Goal: Register for event/course

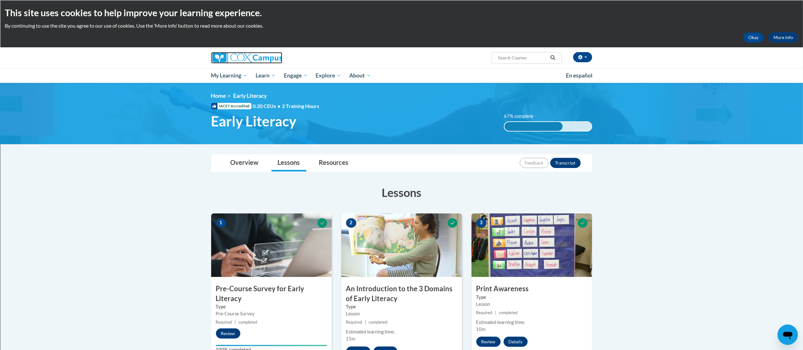
click at [255, 53] on img at bounding box center [246, 57] width 71 height 11
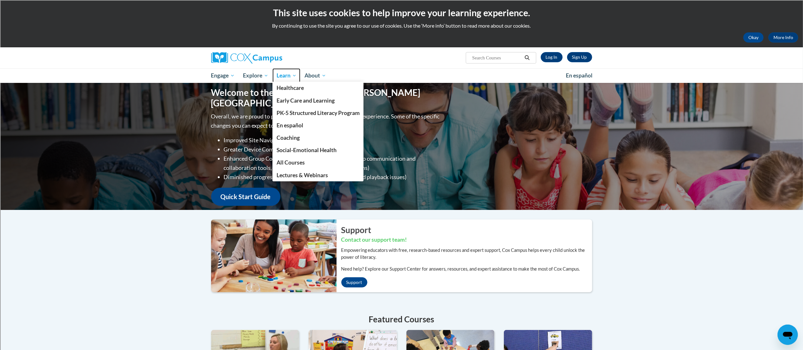
click at [286, 74] on span "Learn" at bounding box center [287, 76] width 20 height 8
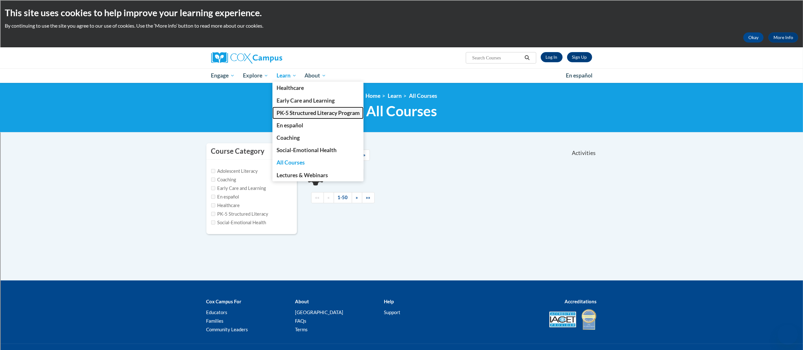
click at [294, 112] on span "PK-5 Structured Literacy Program" at bounding box center [318, 113] width 83 height 7
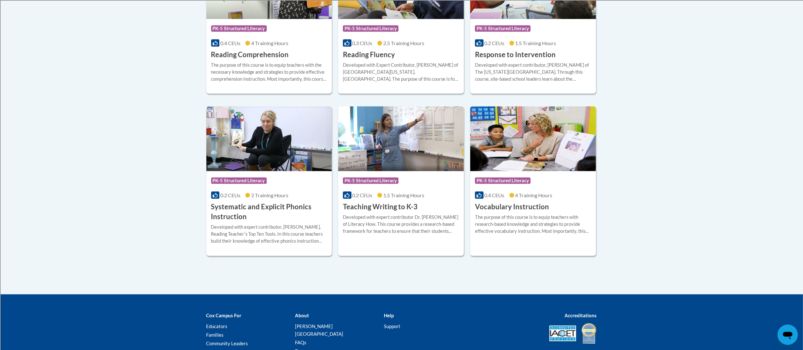
scroll to position [662, 0]
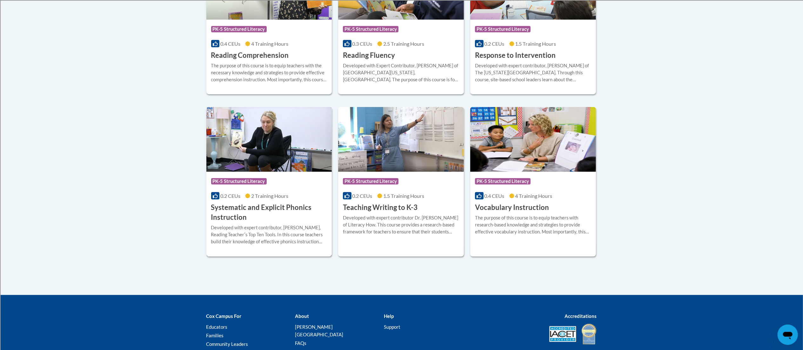
click at [281, 218] on h3 "Systematic and Explicit Phonics Instruction" at bounding box center [269, 213] width 116 height 20
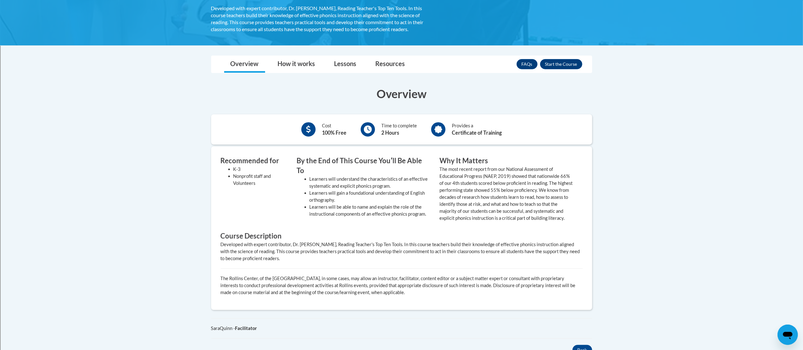
scroll to position [144, 0]
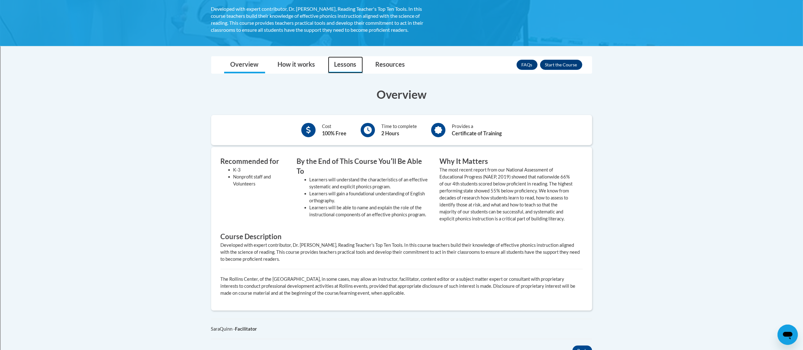
click at [341, 66] on link "Lessons" at bounding box center [345, 65] width 35 height 17
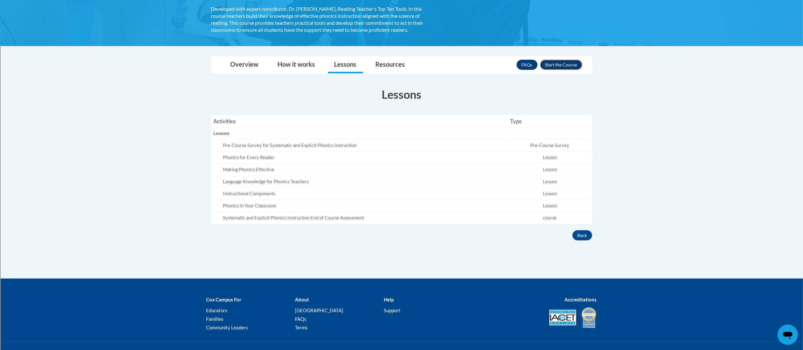
click at [558, 67] on button "Enroll" at bounding box center [561, 65] width 42 height 10
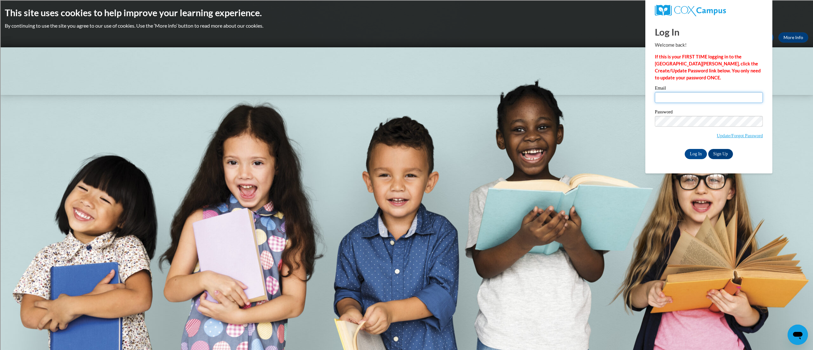
click at [693, 96] on input "Email" at bounding box center [709, 97] width 108 height 11
type input "[PERSON_NAME][EMAIL_ADDRESS][PERSON_NAME][DOMAIN_NAME]"
click at [685, 149] on input "Log In" at bounding box center [696, 154] width 22 height 10
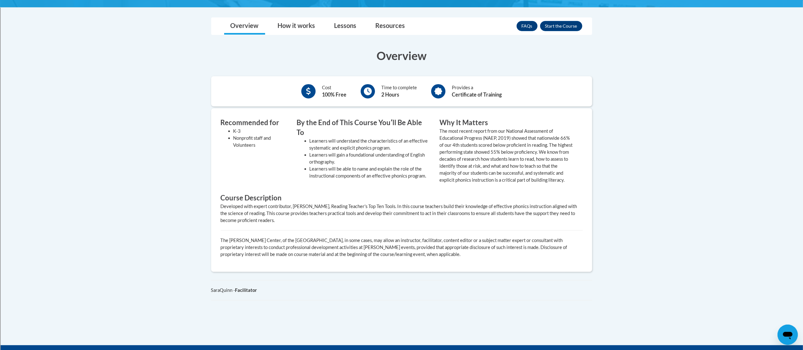
scroll to position [93, 0]
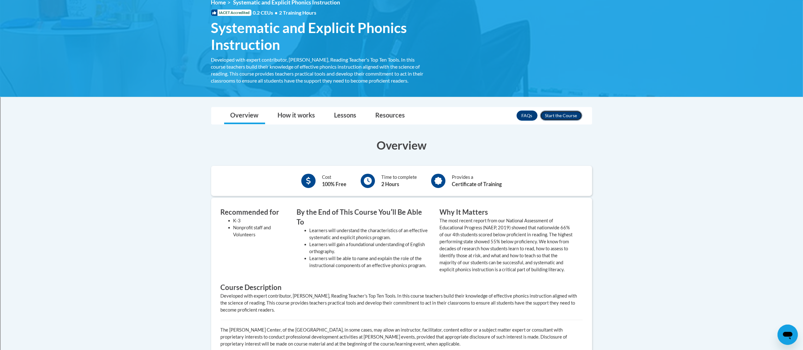
click at [566, 116] on button "Enroll" at bounding box center [561, 115] width 42 height 10
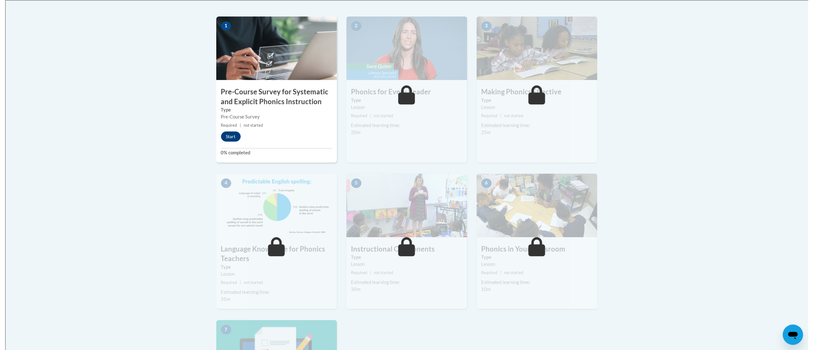
scroll to position [211, 0]
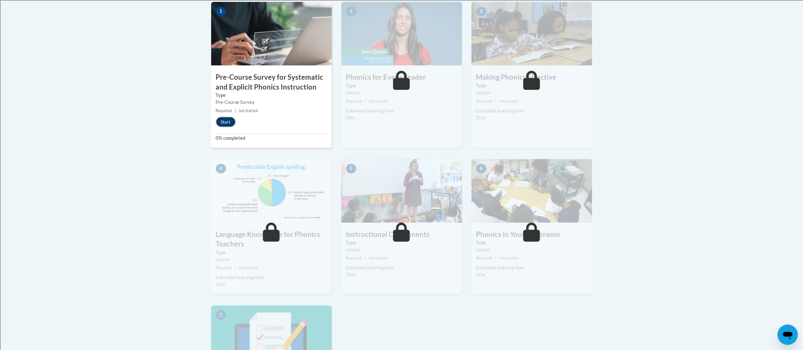
click at [225, 125] on button "Start" at bounding box center [226, 122] width 20 height 10
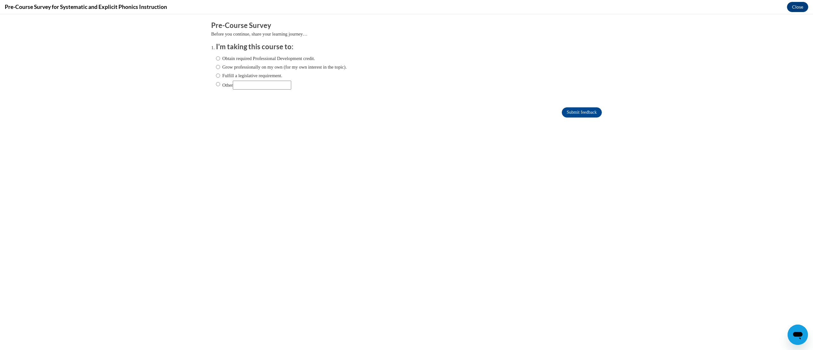
scroll to position [0, 0]
click at [216, 57] on input "Obtain required Professional Development credit." at bounding box center [218, 58] width 4 height 7
radio input "true"
click at [562, 113] on input "Submit feedback" at bounding box center [582, 112] width 40 height 10
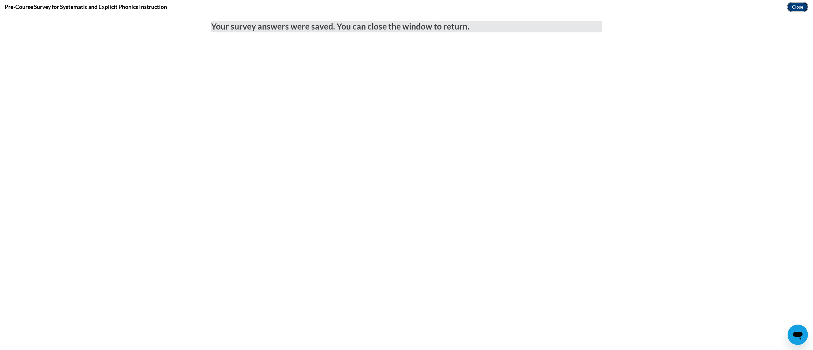
click at [794, 7] on button "Close" at bounding box center [797, 7] width 21 height 10
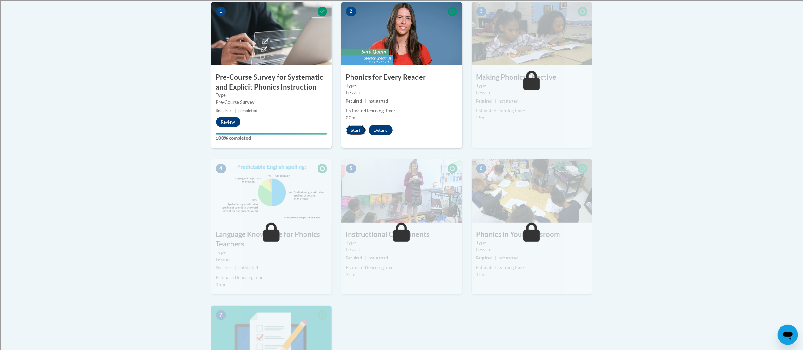
click at [355, 128] on button "Start" at bounding box center [356, 130] width 20 height 10
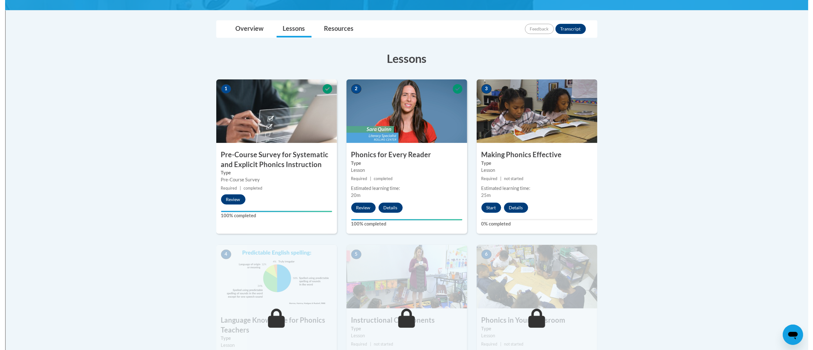
scroll to position [135, 0]
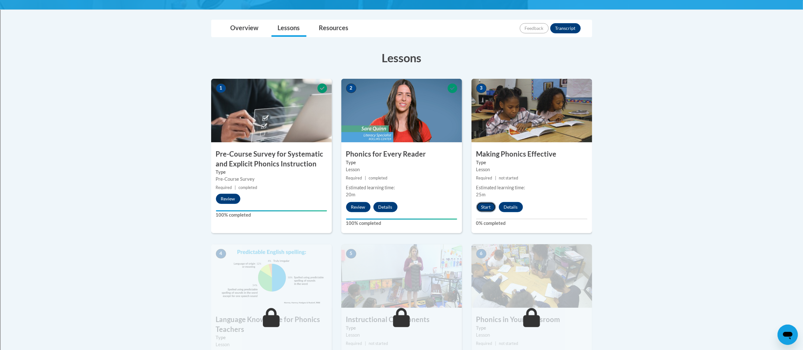
click at [490, 205] on button "Start" at bounding box center [486, 207] width 20 height 10
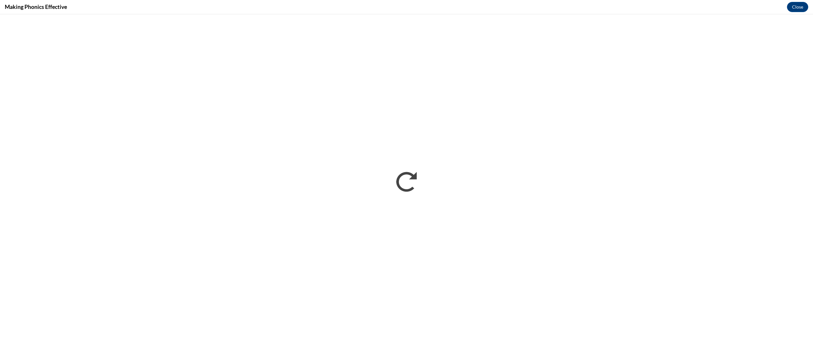
scroll to position [0, 0]
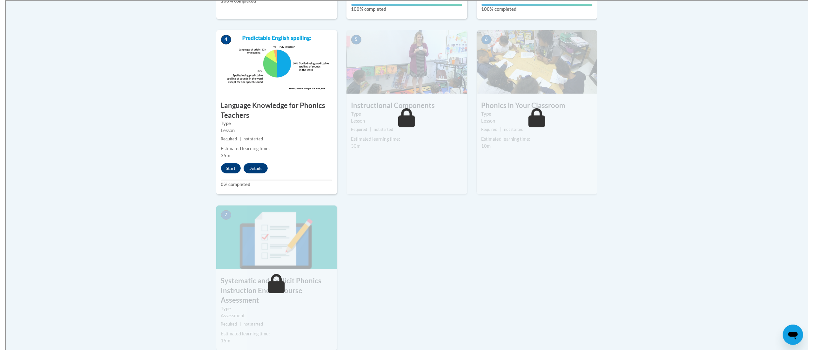
scroll to position [349, 0]
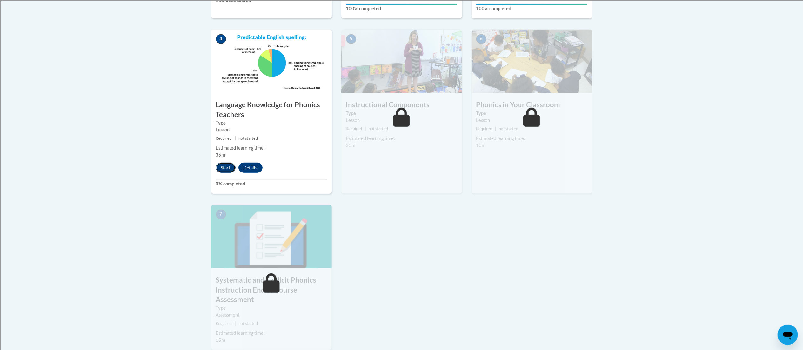
click at [228, 166] on button "Start" at bounding box center [226, 168] width 20 height 10
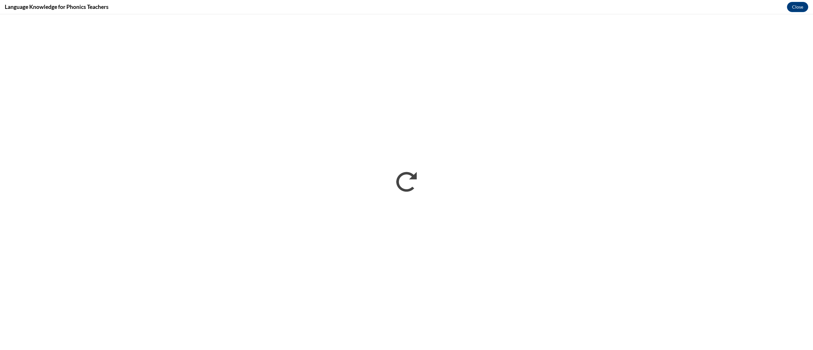
scroll to position [0, 0]
